Goal: Transaction & Acquisition: Purchase product/service

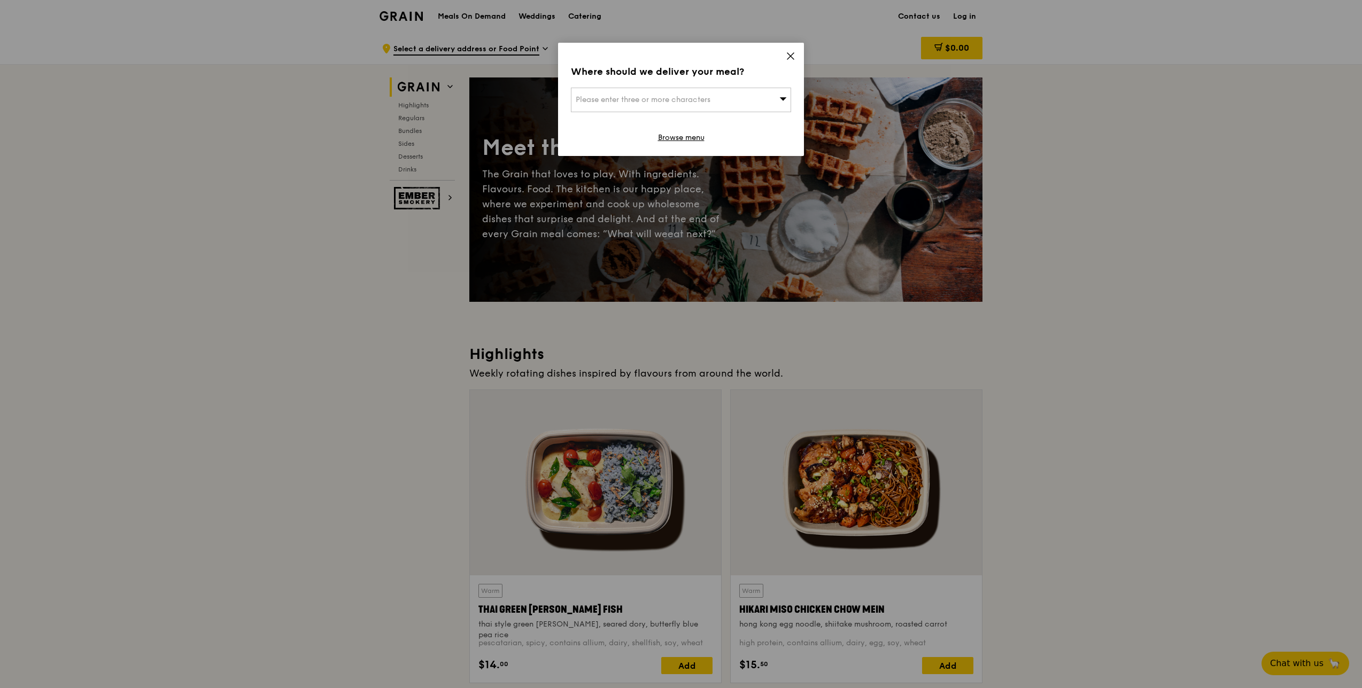
click at [794, 58] on icon at bounding box center [791, 56] width 10 height 10
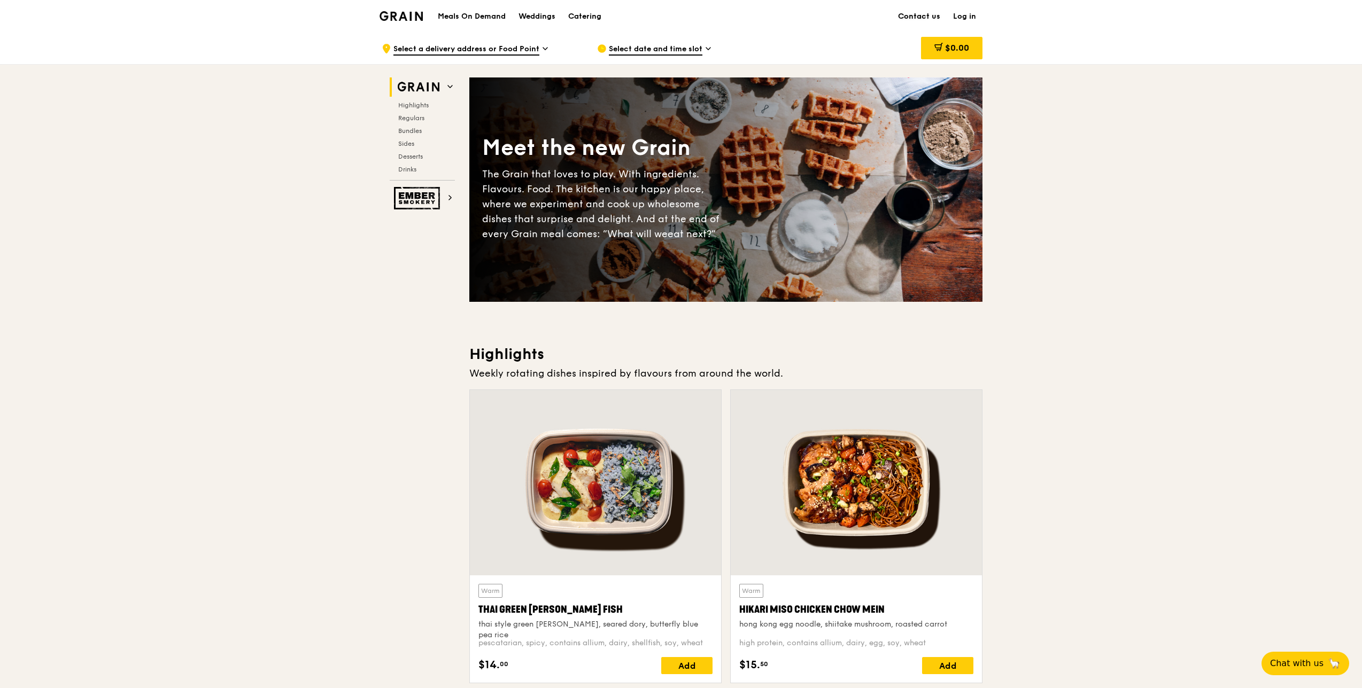
click at [925, 15] on link "Contact us" at bounding box center [918, 17] width 55 height 32
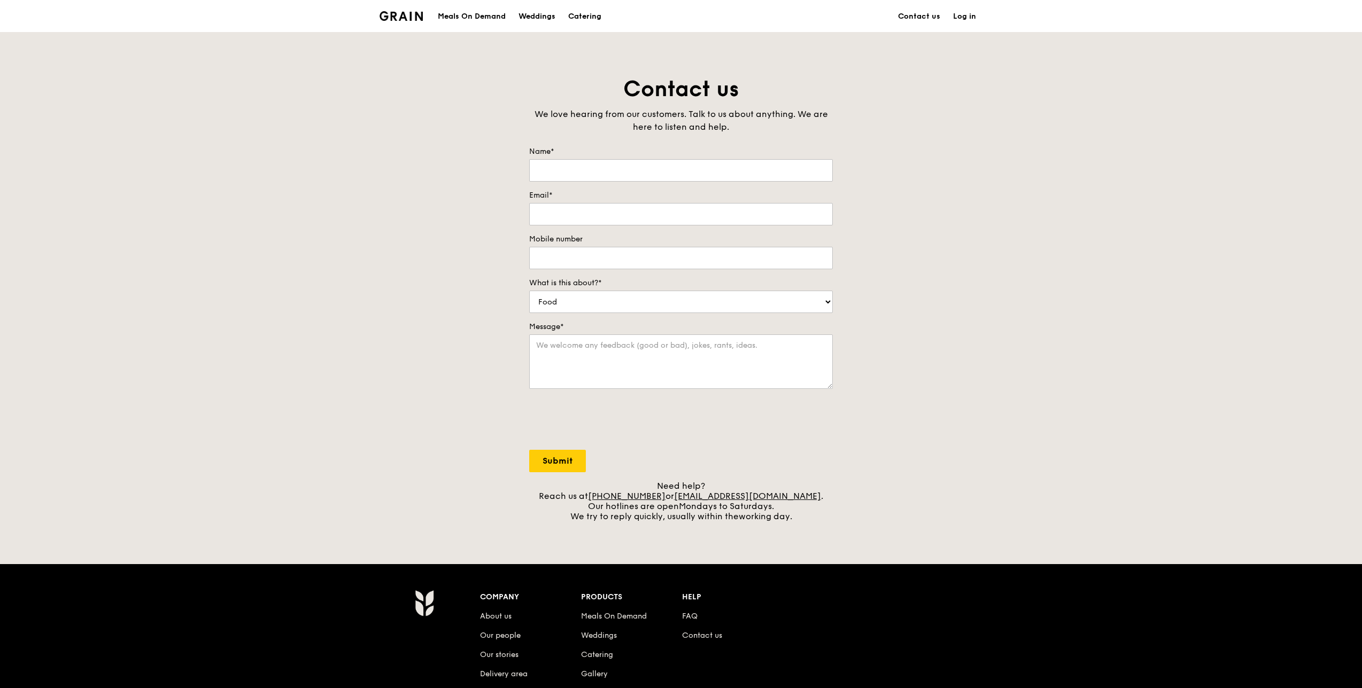
click at [467, 13] on div "Meals On Demand" at bounding box center [472, 17] width 68 height 32
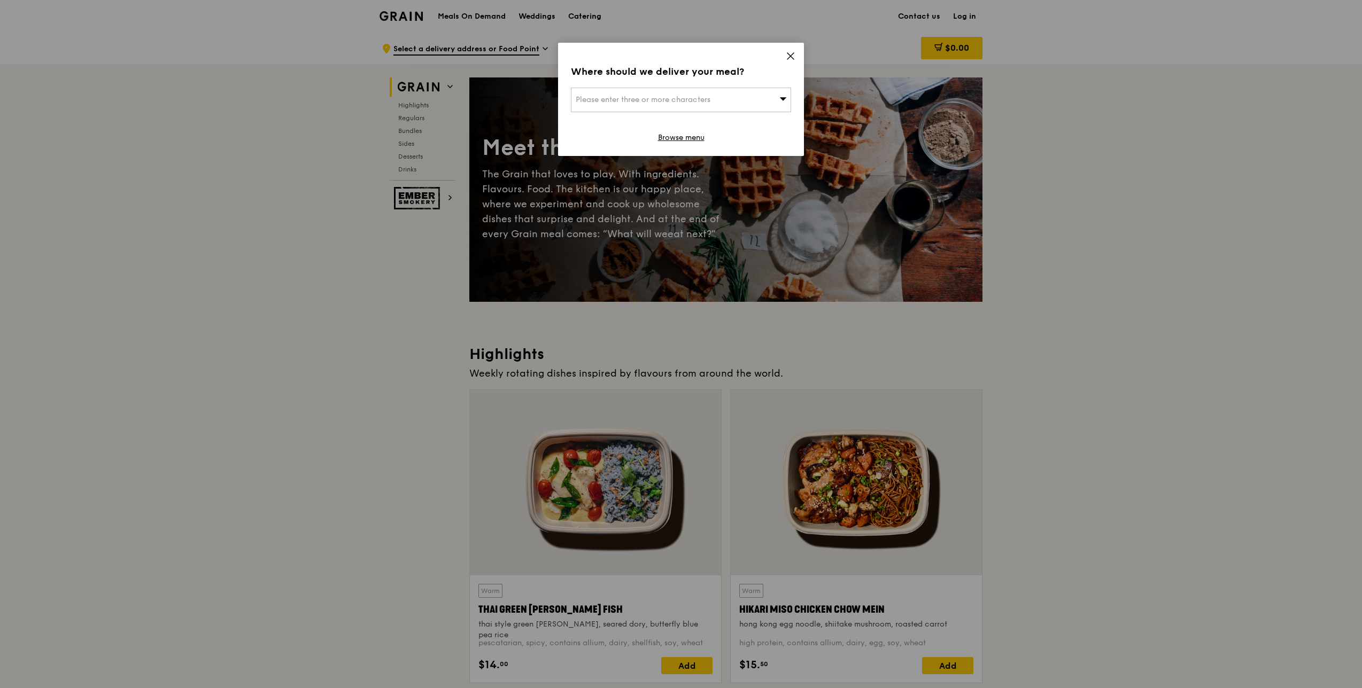
click at [792, 54] on icon at bounding box center [790, 56] width 6 height 6
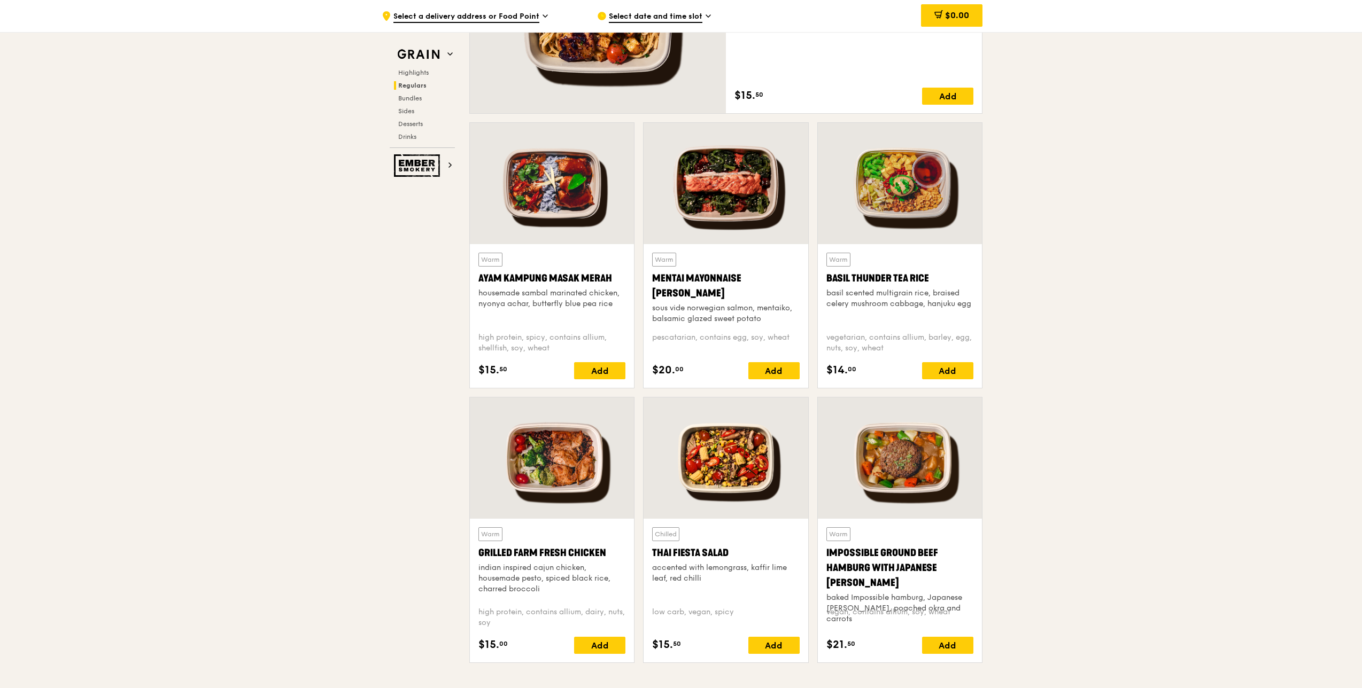
scroll to position [962, 0]
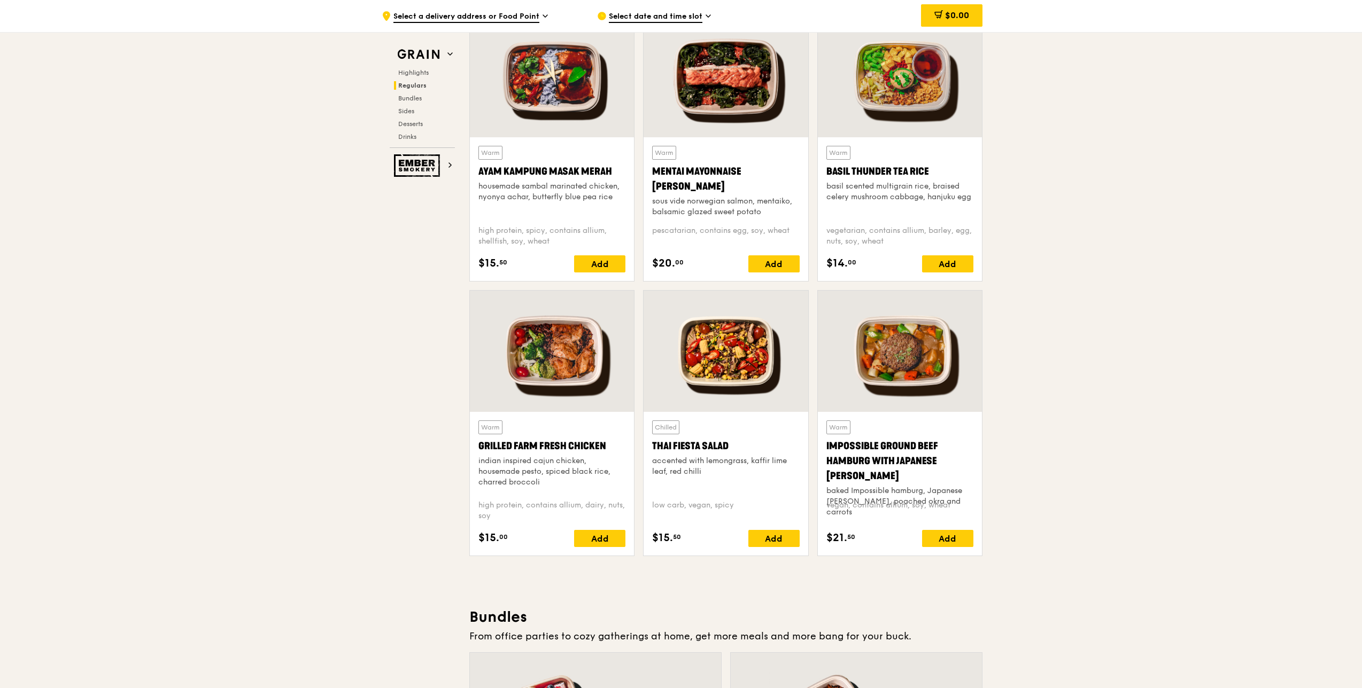
click at [700, 14] on span "Select date and time slot" at bounding box center [656, 17] width 94 height 12
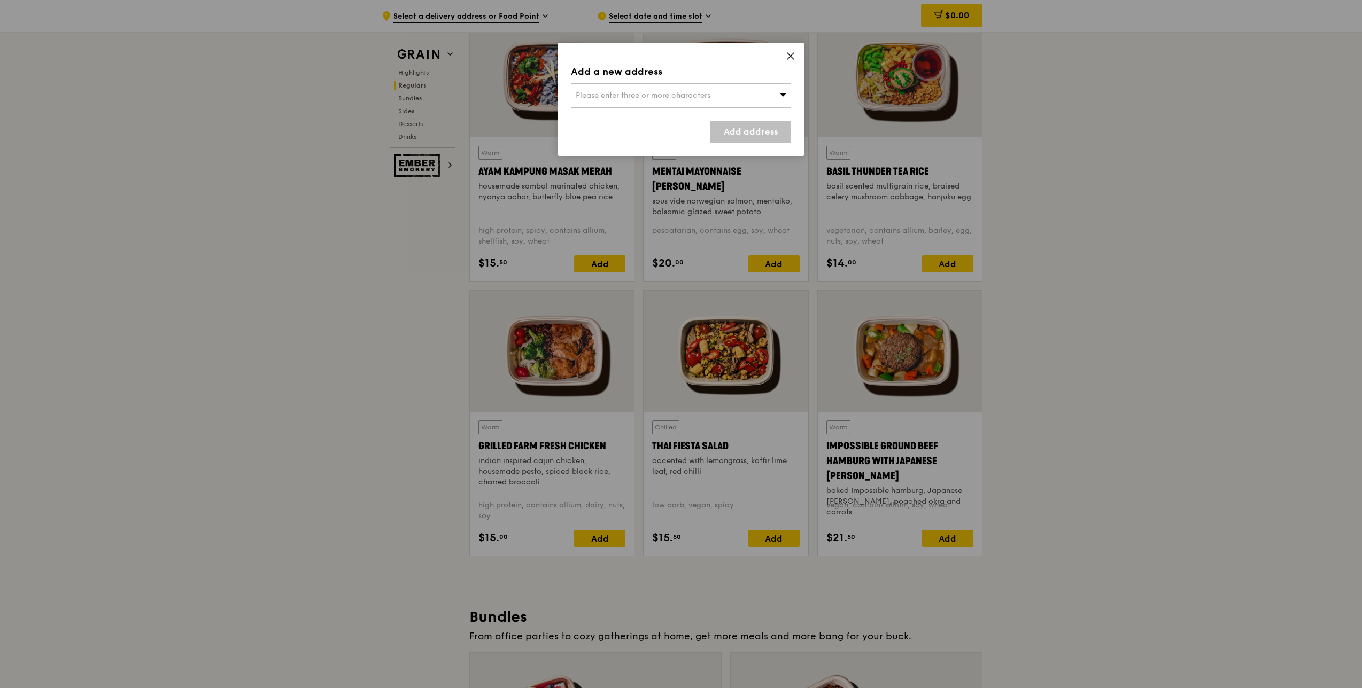
click at [788, 91] on div "Please enter three or more characters" at bounding box center [681, 95] width 220 height 25
type input "018981"
click at [747, 117] on div "018981" at bounding box center [760, 117] width 53 height 11
click at [760, 125] on link "Add address" at bounding box center [750, 132] width 81 height 22
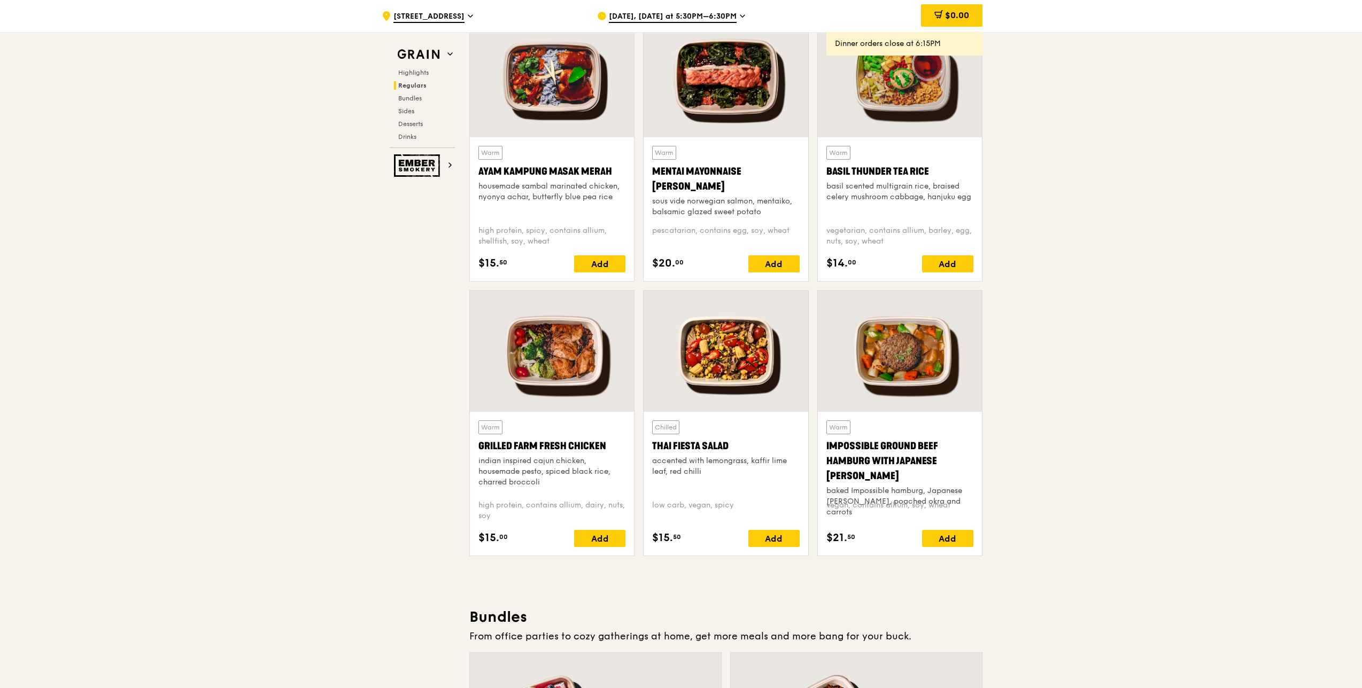
click at [740, 12] on icon at bounding box center [742, 16] width 5 height 10
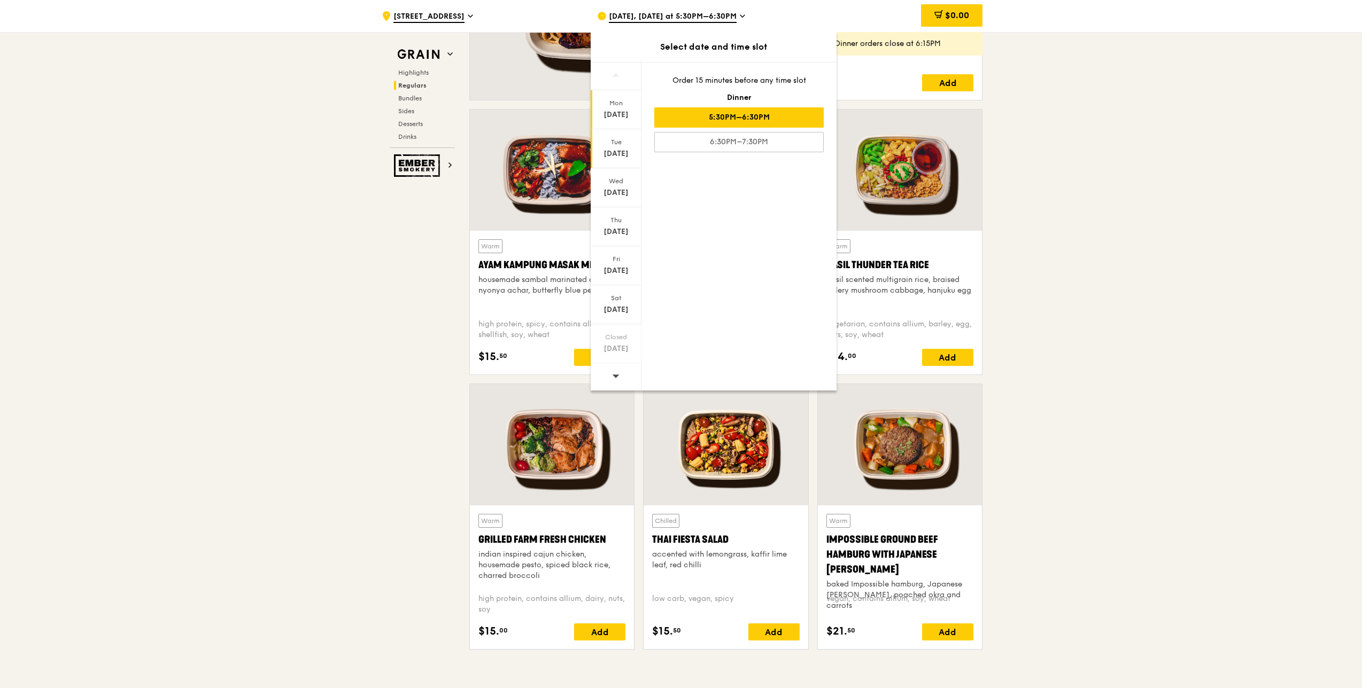
scroll to position [855, 0]
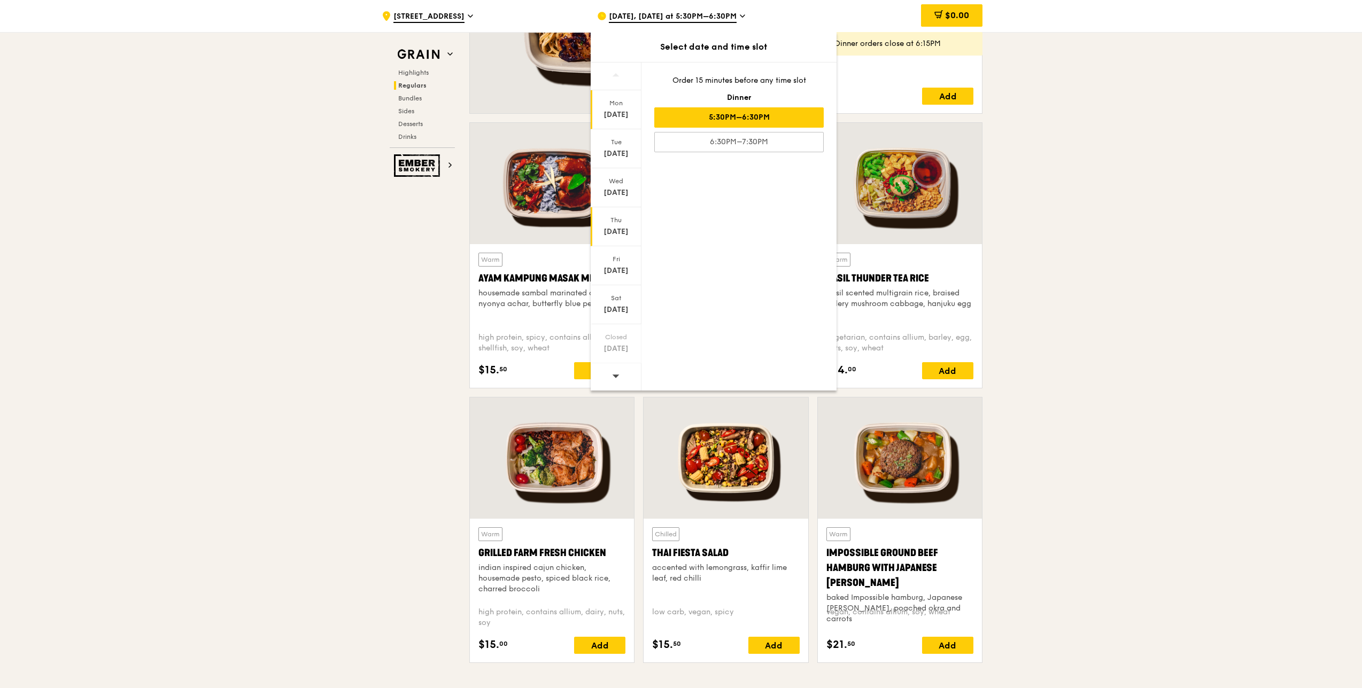
click at [624, 229] on div "Aug 14" at bounding box center [616, 232] width 48 height 11
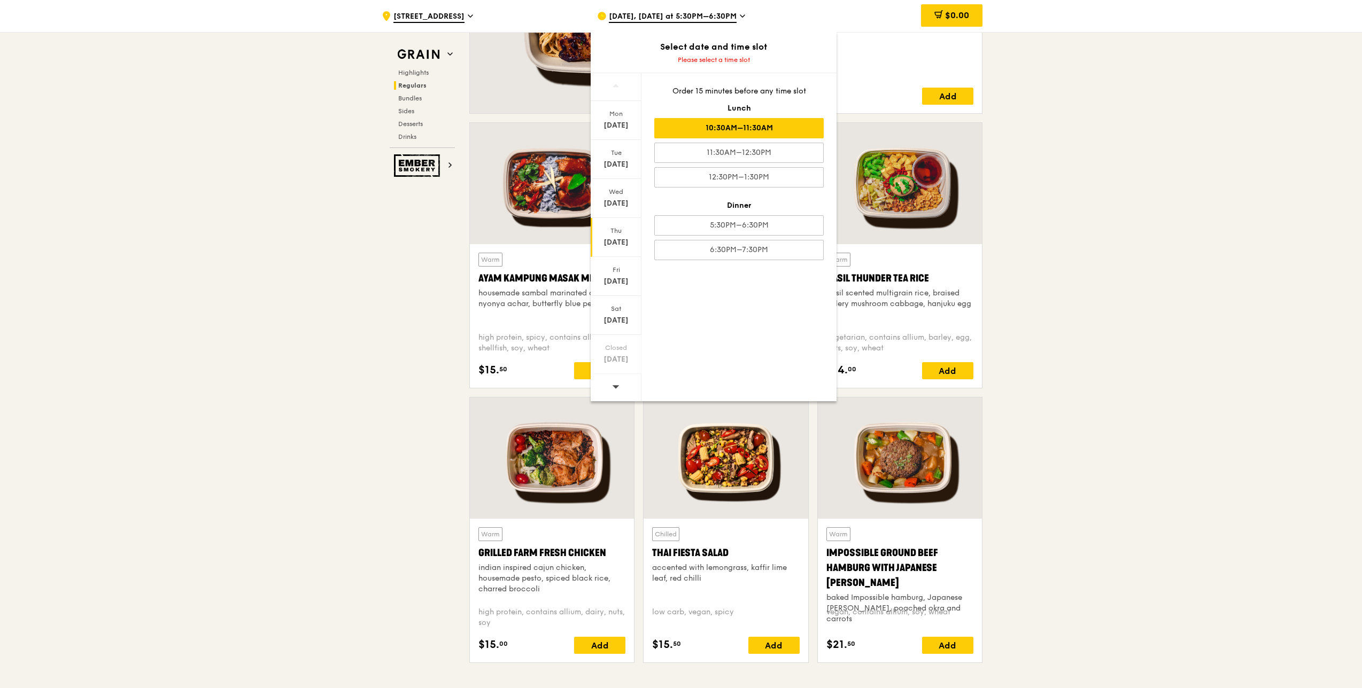
click at [764, 128] on div "10:30AM–11:30AM" at bounding box center [738, 128] width 169 height 20
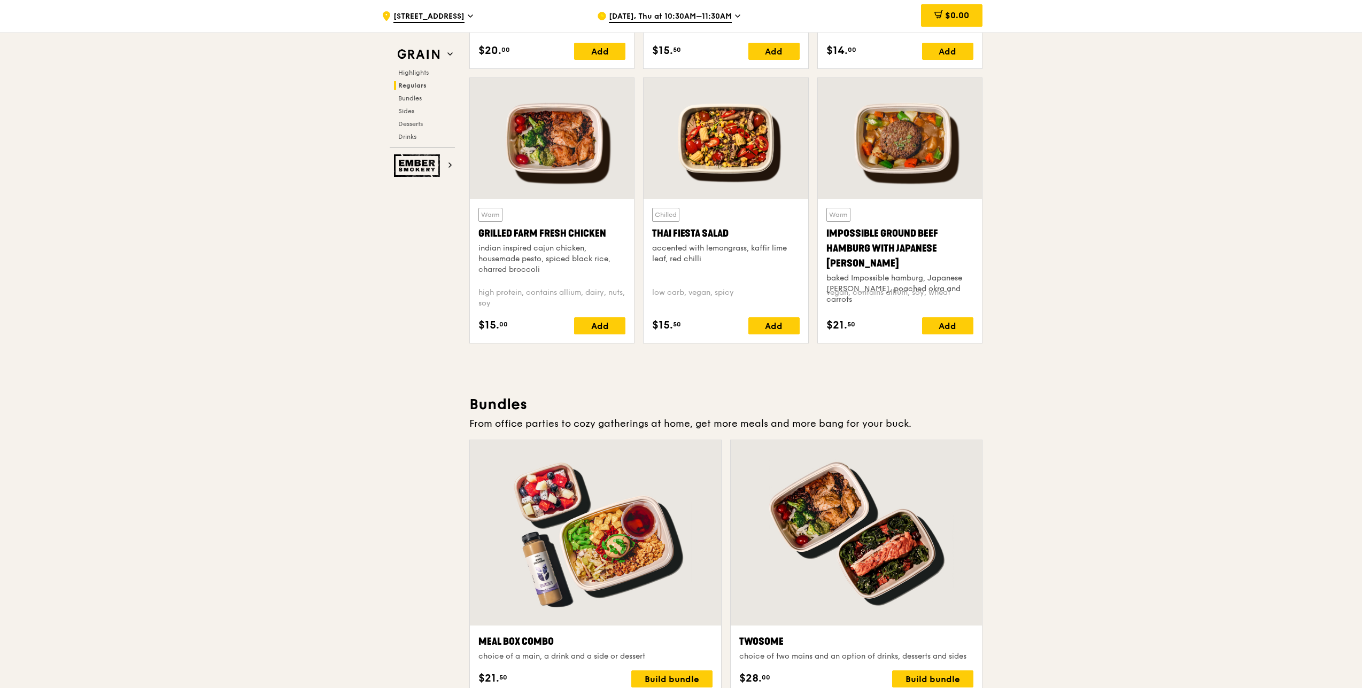
scroll to position [1176, 0]
